Goal: Task Accomplishment & Management: Use online tool/utility

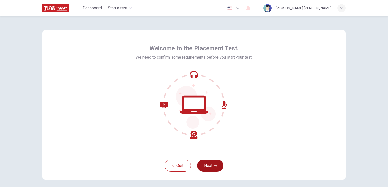
click at [203, 165] on button "Next" at bounding box center [210, 166] width 26 height 12
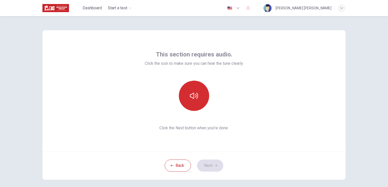
click at [188, 94] on button "button" at bounding box center [194, 96] width 30 height 30
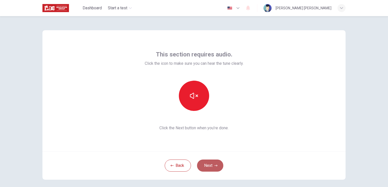
click at [204, 168] on button "Next" at bounding box center [210, 166] width 26 height 12
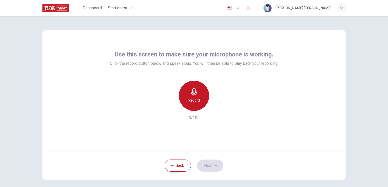
click at [187, 96] on div "Record" at bounding box center [194, 96] width 30 height 30
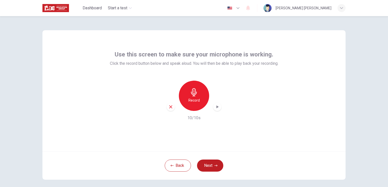
click at [110, 62] on span "Click the record button below and speak aloud. You will then be able to play ba…" at bounding box center [194, 64] width 168 height 6
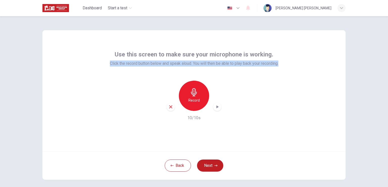
drag, startPoint x: 107, startPoint y: 62, endPoint x: 278, endPoint y: 65, distance: 171.2
click at [278, 65] on span "Click the record button below and speak aloud. You will then be able to play ba…" at bounding box center [194, 64] width 168 height 6
copy span "Click the record button below and speak aloud. You will then be able to play ba…"
click at [170, 108] on icon "button" at bounding box center [170, 107] width 3 height 3
click at [192, 99] on h6 "Record" at bounding box center [193, 100] width 11 height 6
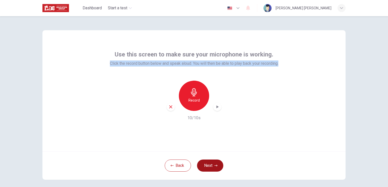
click at [208, 164] on button "Next" at bounding box center [210, 166] width 26 height 12
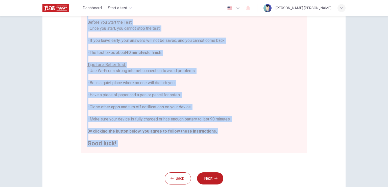
scroll to position [93, 0]
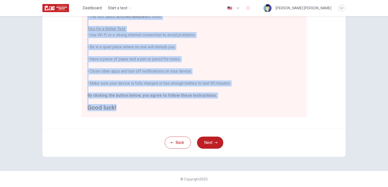
drag, startPoint x: 87, startPoint y: 63, endPoint x: 190, endPoint y: 125, distance: 119.9
click at [190, 125] on div "Disclaimer: You are about to start a Placement Test . Before You Start the Test…" at bounding box center [193, 33] width 303 height 192
copy div "You are about to start a Placement Test . Before You Start the Test: • Once you…"
click at [226, 67] on div "You are about to start a Placement Test . Before You Start the Test: • Once you…" at bounding box center [193, 40] width 213 height 139
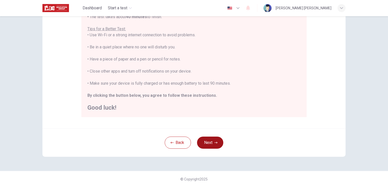
click at [214, 141] on icon "button" at bounding box center [215, 142] width 3 height 3
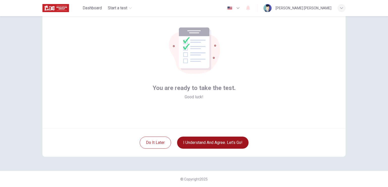
scroll to position [23, 0]
click at [205, 142] on button "I understand and agree. Let’s go!" at bounding box center [212, 143] width 71 height 12
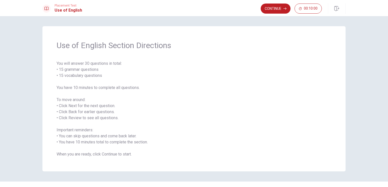
drag, startPoint x: 57, startPoint y: 45, endPoint x: 104, endPoint y: 60, distance: 49.1
click at [104, 60] on div "Use of English Section Directions You will answer 30 questions in total: • 15 g…" at bounding box center [193, 98] width 303 height 145
drag, startPoint x: 55, startPoint y: 63, endPoint x: 102, endPoint y: 116, distance: 70.7
click at [102, 116] on span "You will answer 30 questions in total: • 15 grammar questions • 15 vocabulary q…" at bounding box center [194, 109] width 275 height 97
click at [270, 8] on button "Continue" at bounding box center [276, 9] width 30 height 10
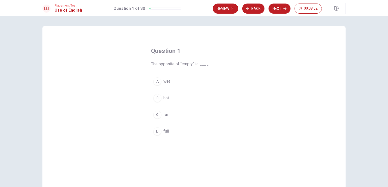
click at [166, 98] on span "hot" at bounding box center [166, 98] width 6 height 6
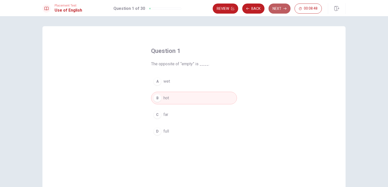
click at [277, 8] on button "Next" at bounding box center [279, 9] width 22 height 10
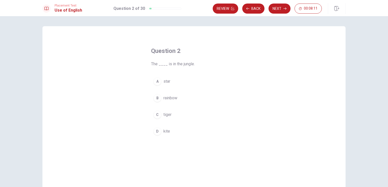
click at [165, 115] on span "tiger" at bounding box center [167, 115] width 8 height 6
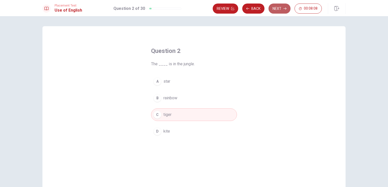
click at [277, 9] on button "Next" at bounding box center [279, 9] width 22 height 10
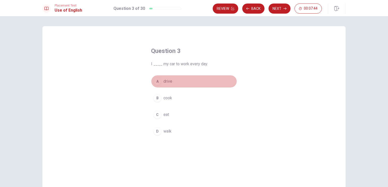
click at [166, 83] on span "drive" at bounding box center [167, 82] width 9 height 6
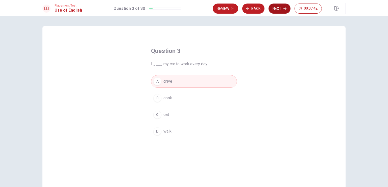
click at [276, 9] on button "Next" at bounding box center [279, 9] width 22 height 10
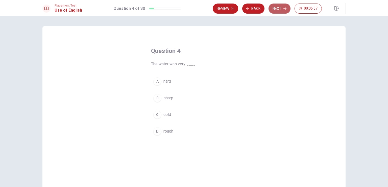
click at [278, 8] on button "Next" at bounding box center [279, 9] width 22 height 10
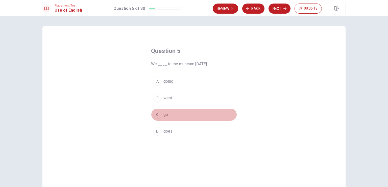
click at [166, 116] on span "go" at bounding box center [165, 115] width 5 height 6
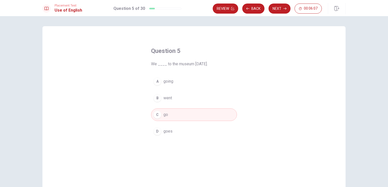
click at [168, 132] on span "goes" at bounding box center [167, 132] width 9 height 6
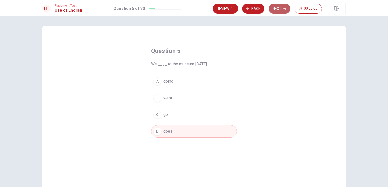
click at [276, 7] on button "Next" at bounding box center [279, 9] width 22 height 10
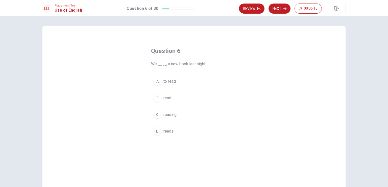
click at [168, 98] on span "read" at bounding box center [167, 98] width 8 height 6
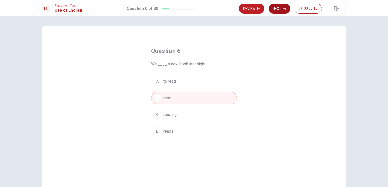
click at [280, 9] on button "Next" at bounding box center [279, 9] width 22 height 10
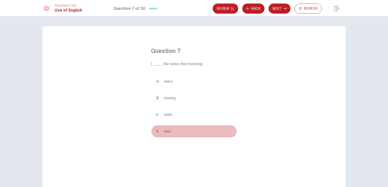
click at [163, 132] on span "saw" at bounding box center [166, 132] width 7 height 6
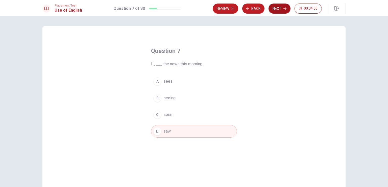
click at [278, 8] on button "Next" at bounding box center [279, 9] width 22 height 10
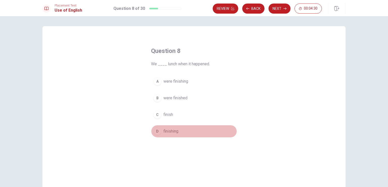
click at [173, 132] on span "finishing" at bounding box center [170, 132] width 15 height 6
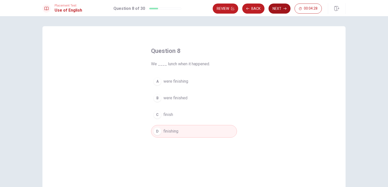
click at [275, 7] on button "Next" at bounding box center [279, 9] width 22 height 10
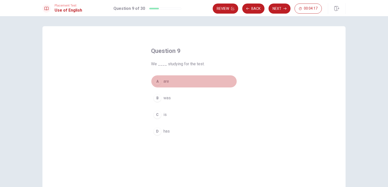
click at [163, 81] on span "are" at bounding box center [166, 82] width 6 height 6
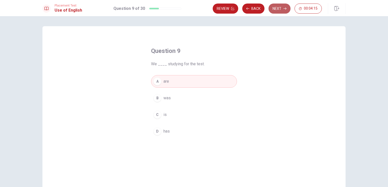
click at [278, 8] on button "Next" at bounding box center [279, 9] width 22 height 10
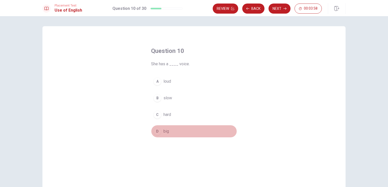
click at [165, 132] on span "big" at bounding box center [166, 132] width 6 height 6
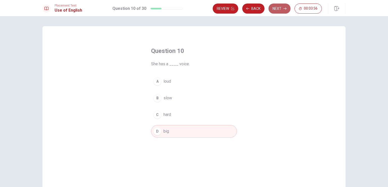
click at [275, 10] on button "Next" at bounding box center [279, 9] width 22 height 10
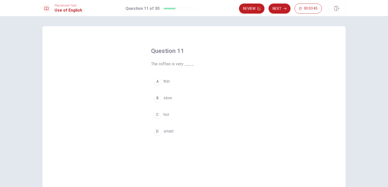
click at [163, 114] on span "hot" at bounding box center [166, 115] width 6 height 6
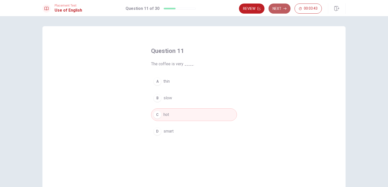
click at [283, 7] on button "Next" at bounding box center [279, 9] width 22 height 10
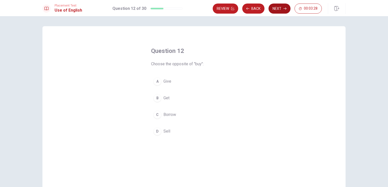
click at [283, 7] on button "Next" at bounding box center [279, 9] width 22 height 10
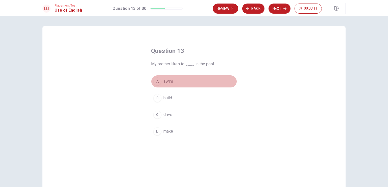
click at [165, 82] on span "swim" at bounding box center [168, 82] width 10 height 6
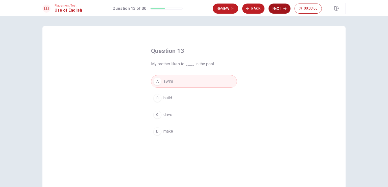
click at [278, 5] on button "Next" at bounding box center [279, 9] width 22 height 10
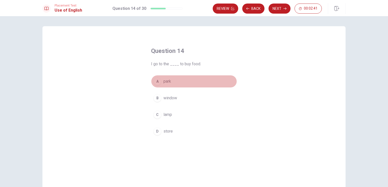
click at [165, 80] on span "park" at bounding box center [167, 82] width 8 height 6
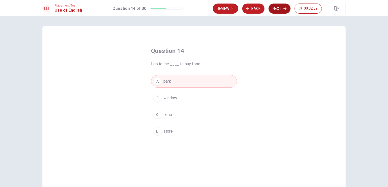
click at [275, 9] on button "Next" at bounding box center [279, 9] width 22 height 10
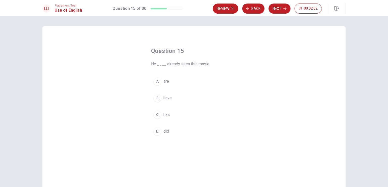
click at [166, 99] on span "have" at bounding box center [167, 98] width 8 height 6
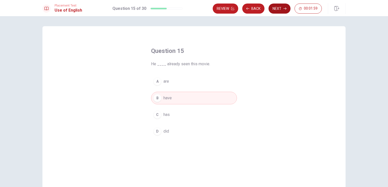
click at [275, 9] on button "Next" at bounding box center [279, 9] width 22 height 10
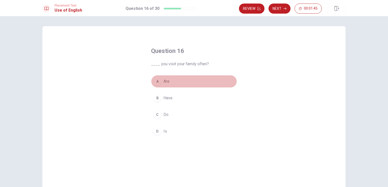
click at [164, 82] on span "Are" at bounding box center [166, 82] width 6 height 6
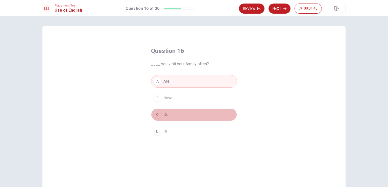
click at [166, 116] on span "Do" at bounding box center [165, 115] width 5 height 6
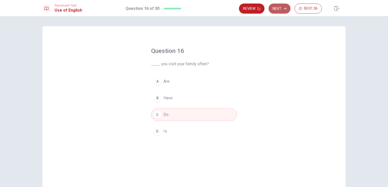
click at [278, 8] on button "Next" at bounding box center [279, 9] width 22 height 10
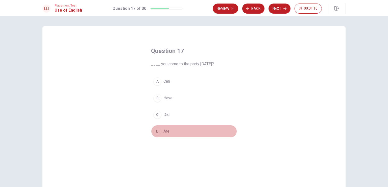
click at [164, 130] on span "Are" at bounding box center [166, 132] width 6 height 6
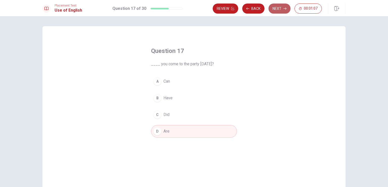
click at [281, 7] on button "Next" at bounding box center [279, 9] width 22 height 10
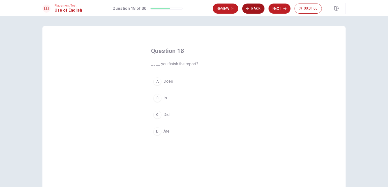
click at [253, 7] on button "Back" at bounding box center [253, 9] width 22 height 10
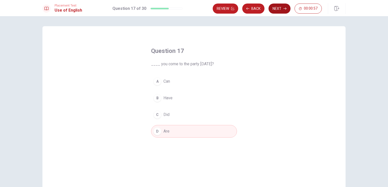
click at [280, 8] on button "Next" at bounding box center [279, 9] width 22 height 10
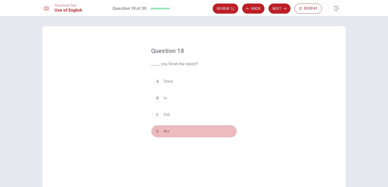
click at [165, 132] on span "Are" at bounding box center [166, 132] width 6 height 6
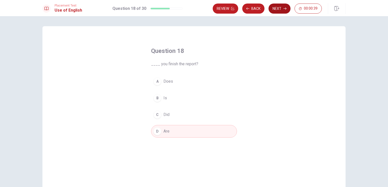
click at [277, 9] on button "Next" at bounding box center [279, 9] width 22 height 10
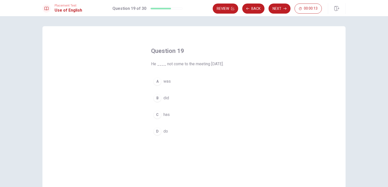
click at [166, 82] on span "was" at bounding box center [166, 82] width 7 height 6
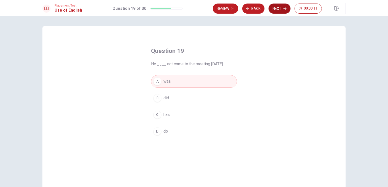
click at [277, 9] on button "Next" at bounding box center [279, 9] width 22 height 10
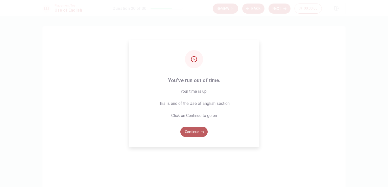
click at [196, 133] on button "Continue" at bounding box center [193, 132] width 27 height 10
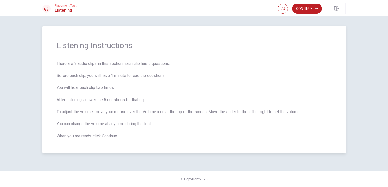
drag, startPoint x: 59, startPoint y: 44, endPoint x: 122, endPoint y: 66, distance: 67.4
click at [122, 66] on div "Listening Instructions There are 3 audio clips in this section. Each clip has 5…" at bounding box center [193, 89] width 303 height 127
drag, startPoint x: 57, startPoint y: 45, endPoint x: 76, endPoint y: 80, distance: 40.0
click at [76, 80] on div "Listening Instructions There are 3 audio clips in this section. Each clip has 5…" at bounding box center [193, 89] width 303 height 127
click at [301, 8] on button "Continue" at bounding box center [307, 9] width 30 height 10
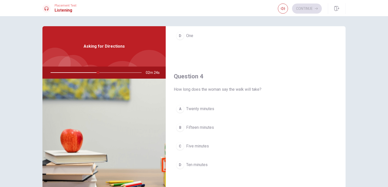
scroll to position [362, 0]
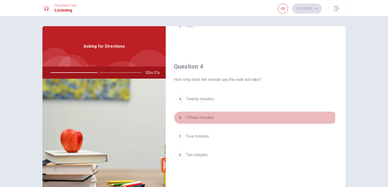
click at [194, 116] on span "Fifteen minutes" at bounding box center [200, 118] width 28 height 6
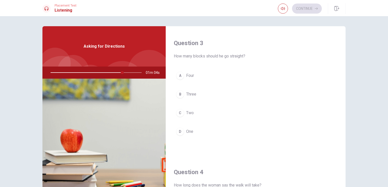
scroll to position [250, 0]
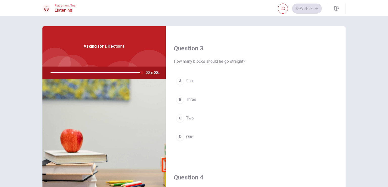
type input "0"
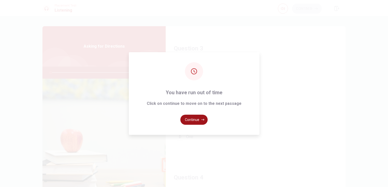
click at [193, 118] on button "Continue" at bounding box center [193, 120] width 27 height 10
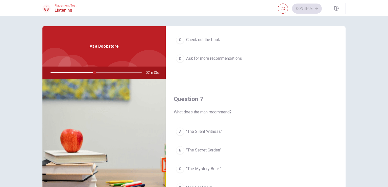
scroll to position [67, 0]
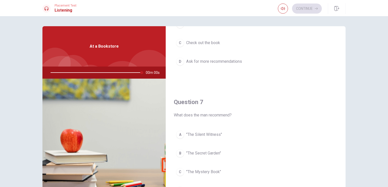
type input "0"
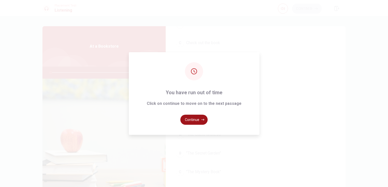
click at [196, 116] on button "Continue" at bounding box center [193, 120] width 27 height 10
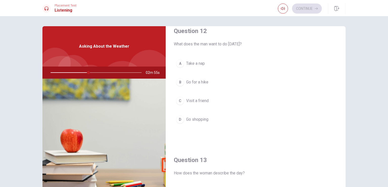
scroll to position [139, 0]
type input "0"
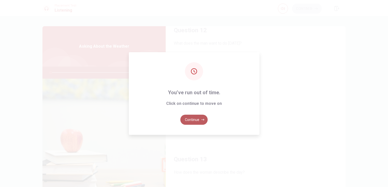
click at [198, 118] on button "Continue" at bounding box center [193, 120] width 27 height 10
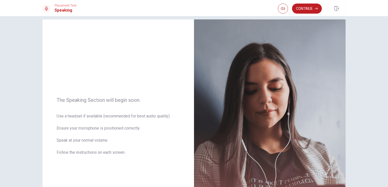
scroll to position [5, 0]
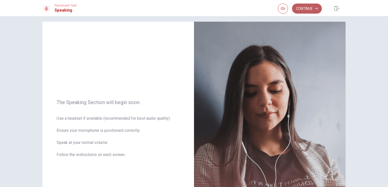
click at [311, 7] on button "Continue" at bounding box center [307, 9] width 30 height 10
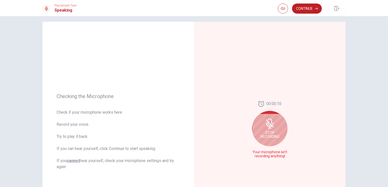
click at [270, 127] on icon at bounding box center [269, 125] width 6 height 5
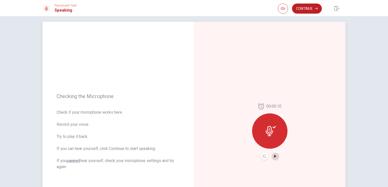
click at [274, 155] on icon "Play Audio" at bounding box center [275, 156] width 2 height 3
click at [274, 155] on icon "Pause Audio" at bounding box center [275, 156] width 3 height 3
click at [268, 137] on div at bounding box center [269, 131] width 35 height 35
click at [267, 127] on icon at bounding box center [269, 131] width 7 height 10
click at [302, 7] on button "Continue" at bounding box center [307, 9] width 30 height 10
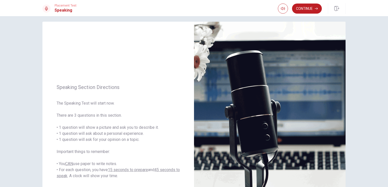
scroll to position [15, 0]
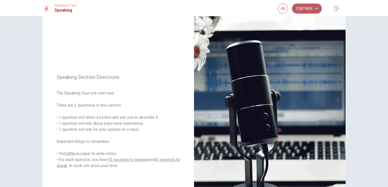
click at [311, 5] on button "Continue" at bounding box center [307, 9] width 30 height 10
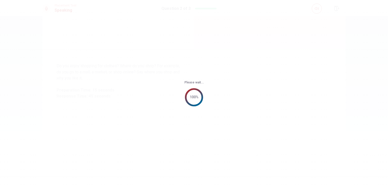
scroll to position [0, 0]
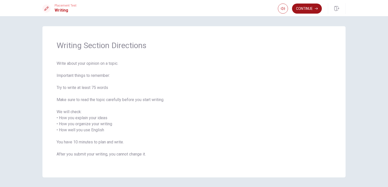
click at [306, 7] on button "Continue" at bounding box center [307, 9] width 30 height 10
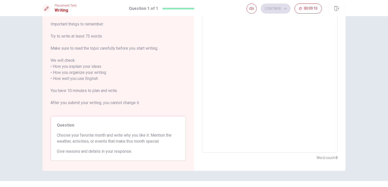
scroll to position [40, 0]
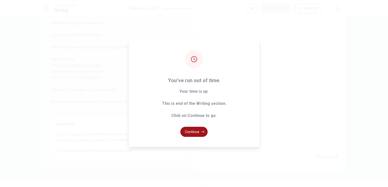
click at [194, 132] on button "Continue" at bounding box center [193, 132] width 27 height 10
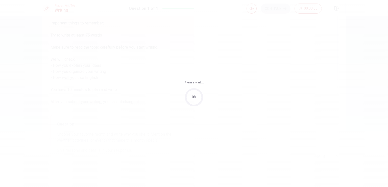
scroll to position [0, 0]
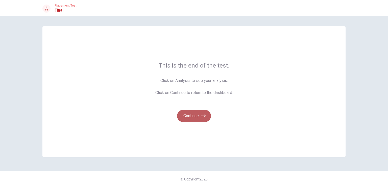
click at [198, 115] on button "Continue" at bounding box center [194, 116] width 34 height 12
